Goal: Obtain resource: Obtain resource

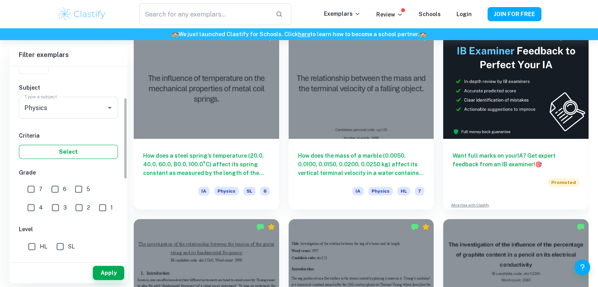
scroll to position [74, 0]
click at [105, 269] on button "Apply" at bounding box center [108, 273] width 31 height 14
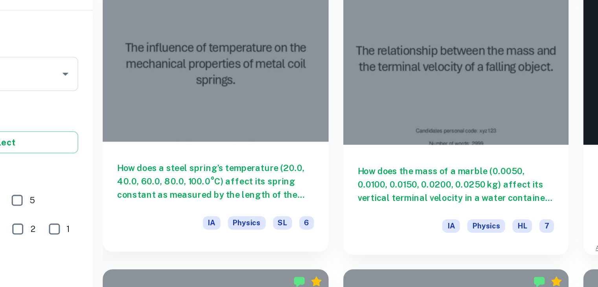
scroll to position [204, 0]
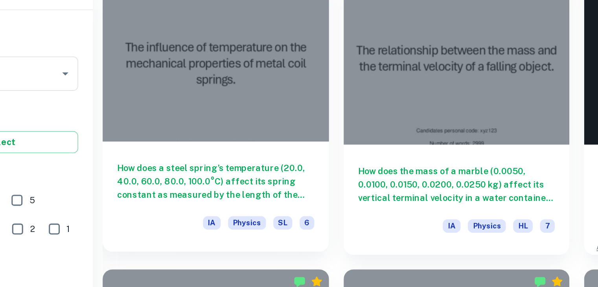
click at [190, 217] on div "IA Physics SL 6" at bounding box center [206, 222] width 127 height 13
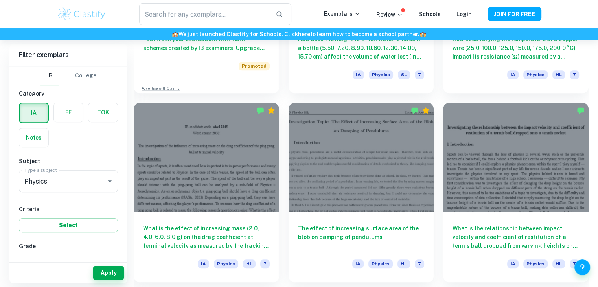
scroll to position [760, 0]
